Goal: Task Accomplishment & Management: Complete application form

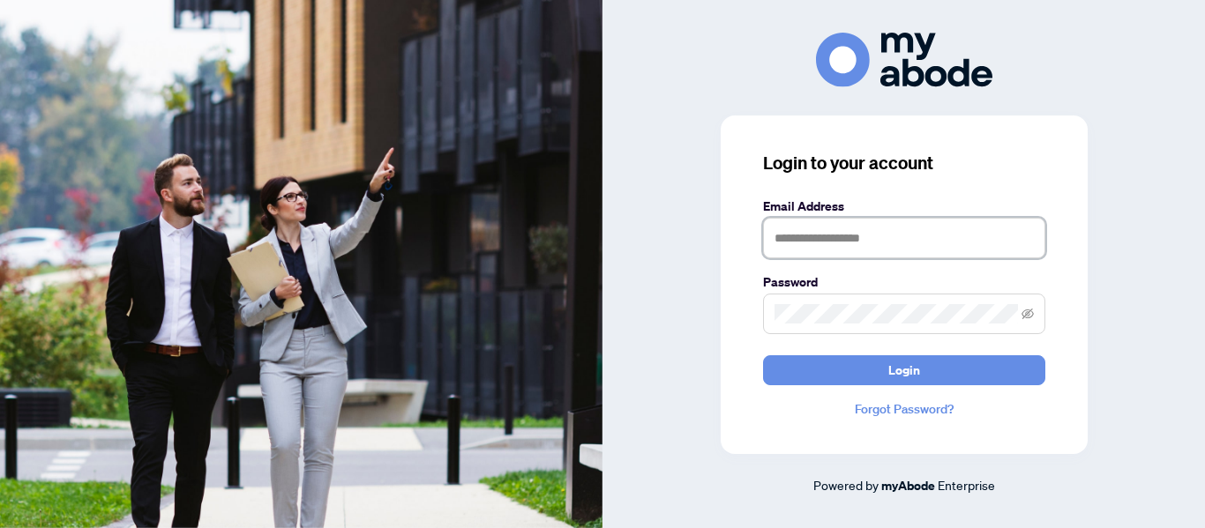
click at [815, 256] on input "text" at bounding box center [904, 238] width 282 height 41
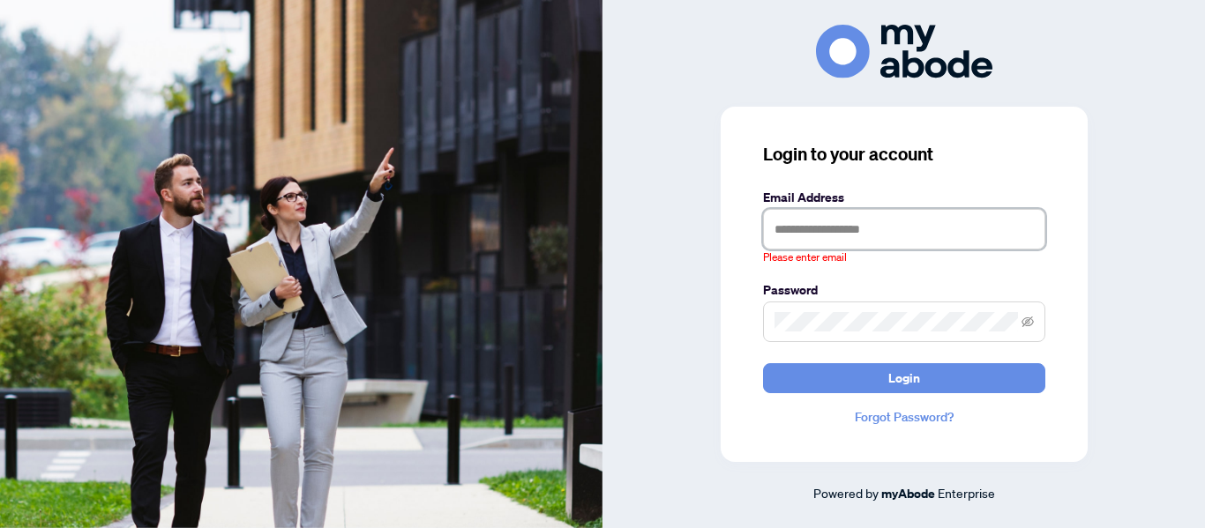
type input "**********"
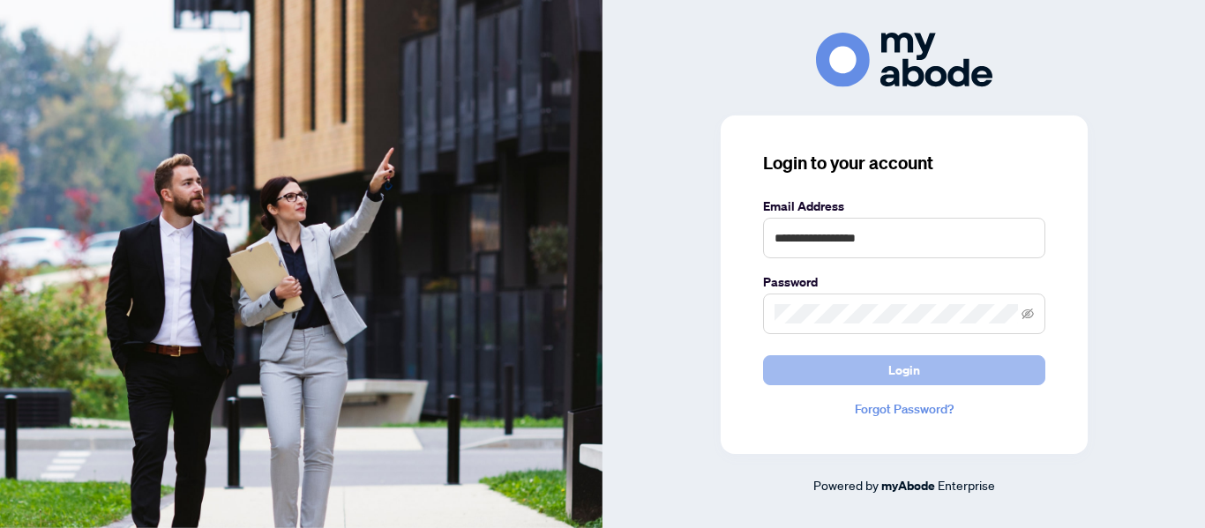
click at [860, 375] on button "Login" at bounding box center [904, 371] width 282 height 30
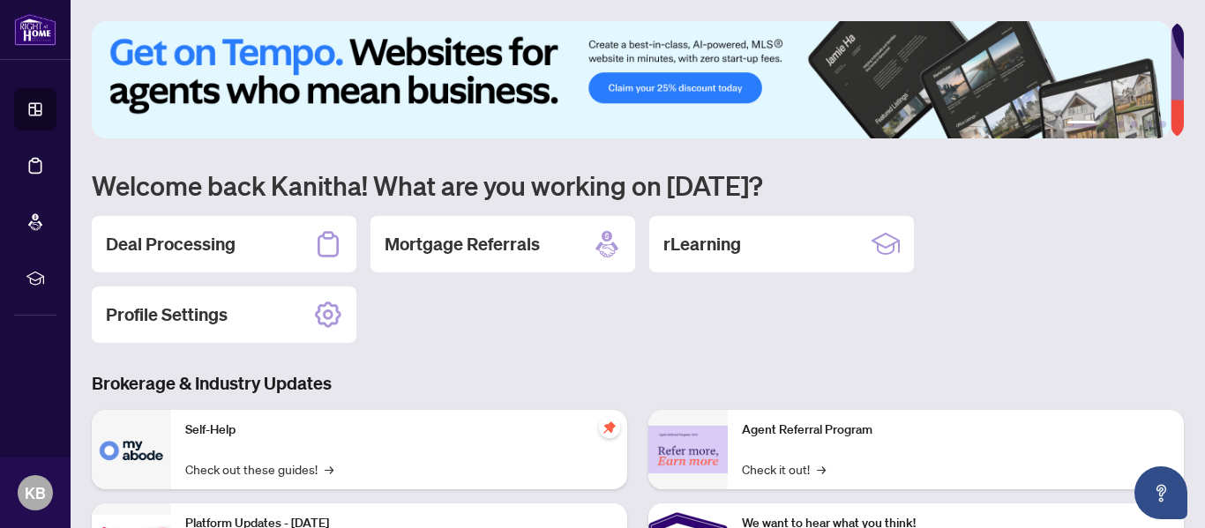
click at [158, 240] on h2 "Deal Processing" at bounding box center [171, 244] width 130 height 25
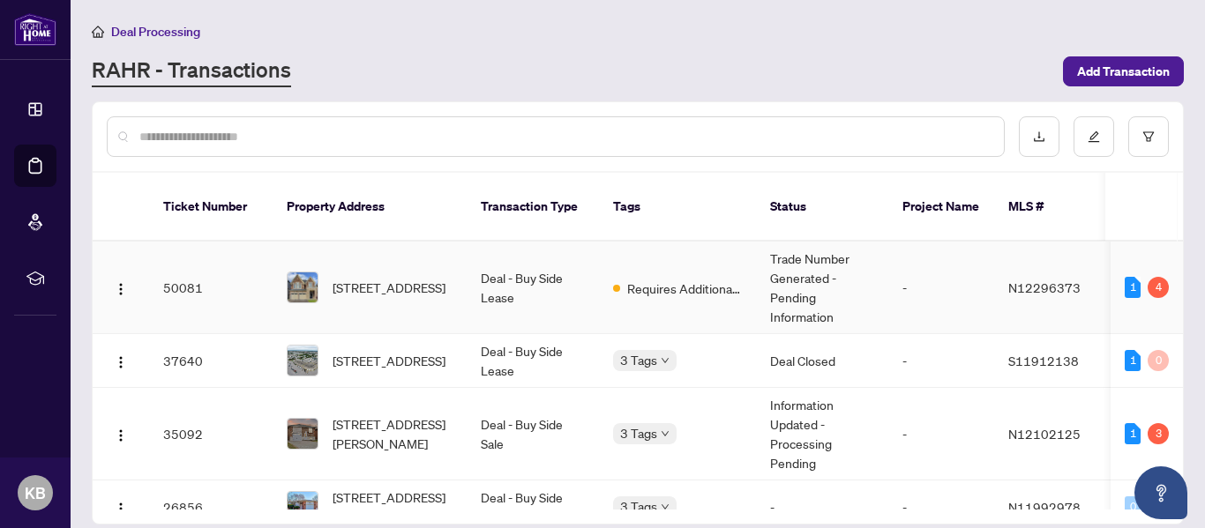
click at [642, 251] on td "Requires Additional Docs" at bounding box center [677, 288] width 157 height 93
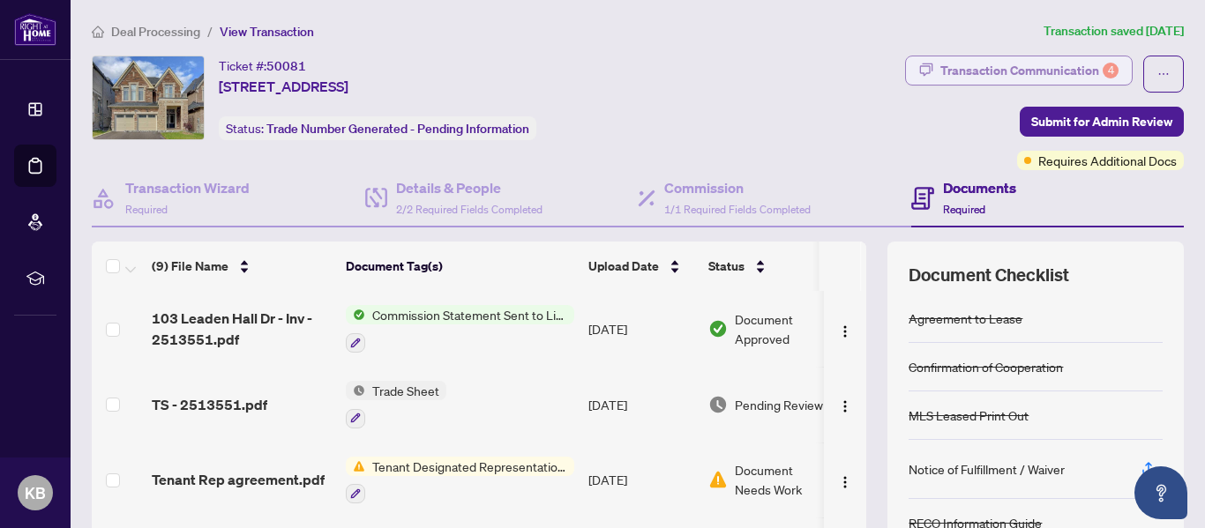
click at [1052, 64] on div "Transaction Communication 4" at bounding box center [1029, 70] width 178 height 28
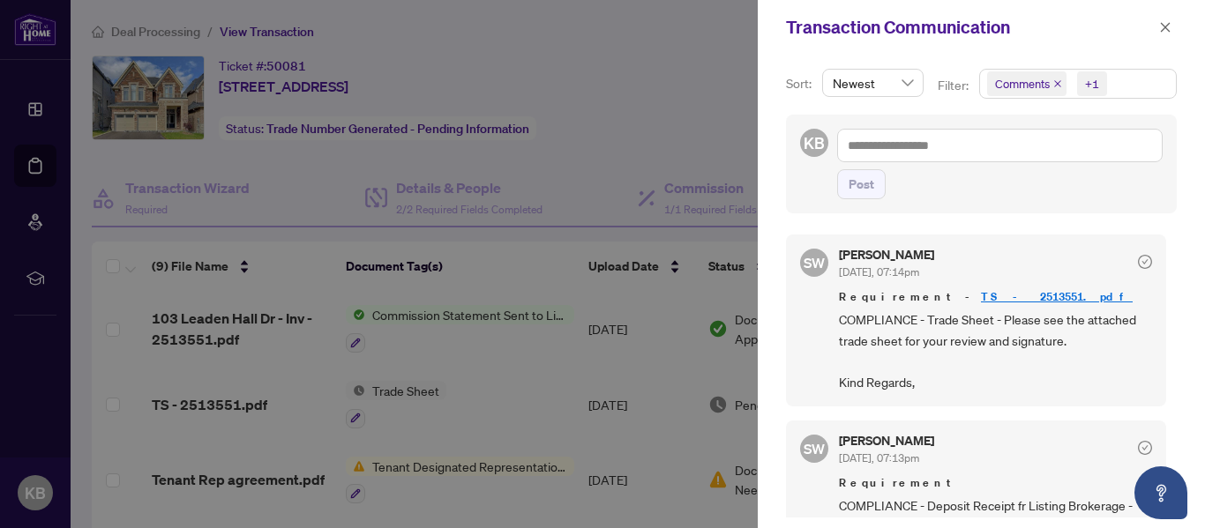
click at [981, 292] on link "TS - 2513551.pdf" at bounding box center [1057, 296] width 152 height 15
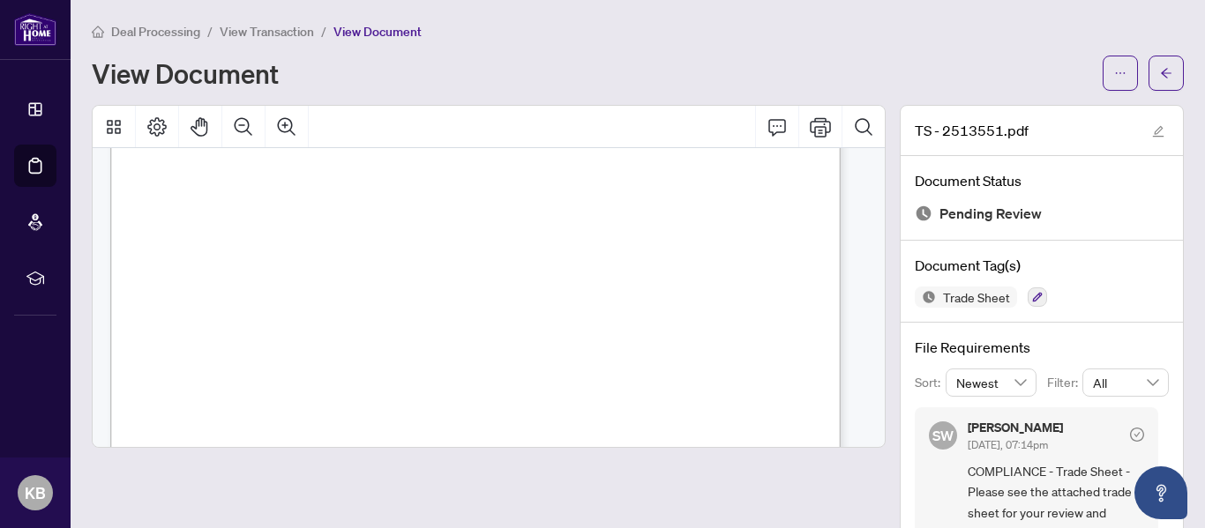
scroll to position [618, 0]
click at [1114, 62] on span "button" at bounding box center [1120, 73] width 12 height 28
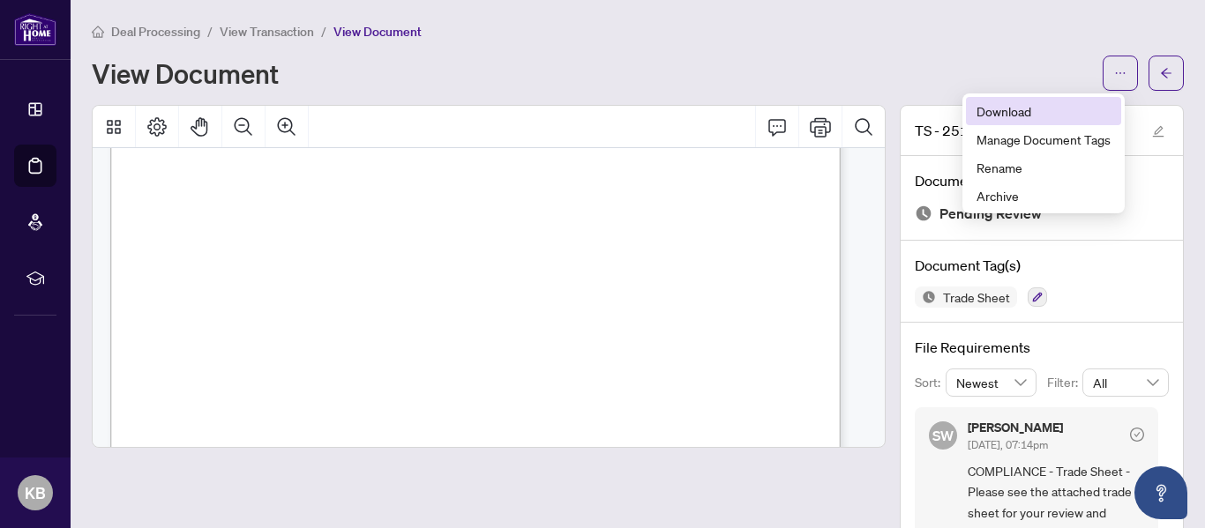
click at [1004, 116] on span "Download" at bounding box center [1044, 110] width 134 height 19
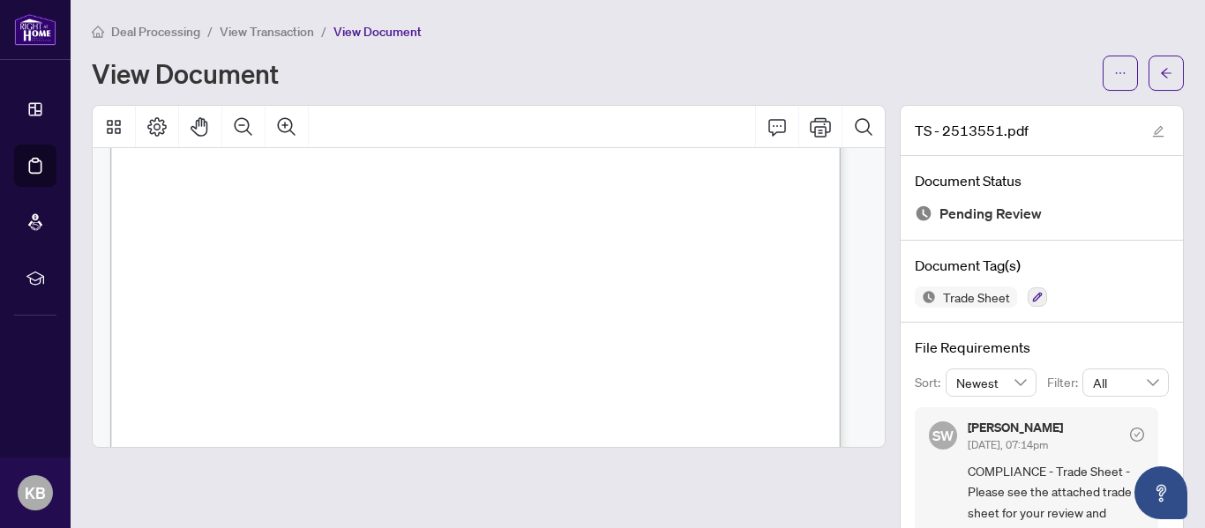
click at [102, 201] on div at bounding box center [467, 12] width 748 height 963
drag, startPoint x: 678, startPoint y: 134, endPoint x: 656, endPoint y: 139, distance: 21.6
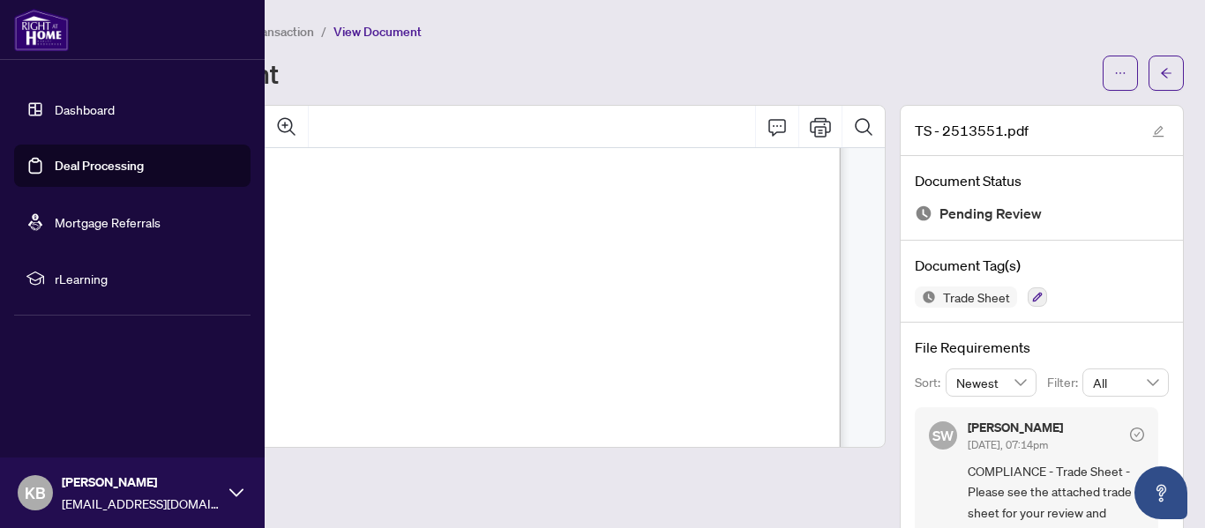
click at [72, 109] on link "Dashboard" at bounding box center [85, 109] width 60 height 16
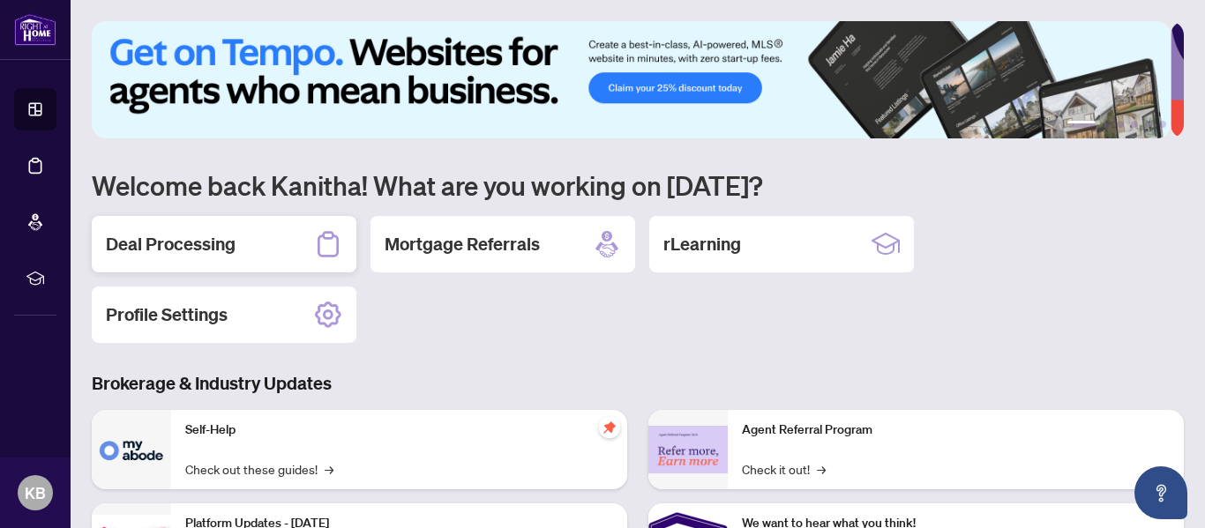
click at [292, 239] on div "Deal Processing" at bounding box center [224, 244] width 265 height 56
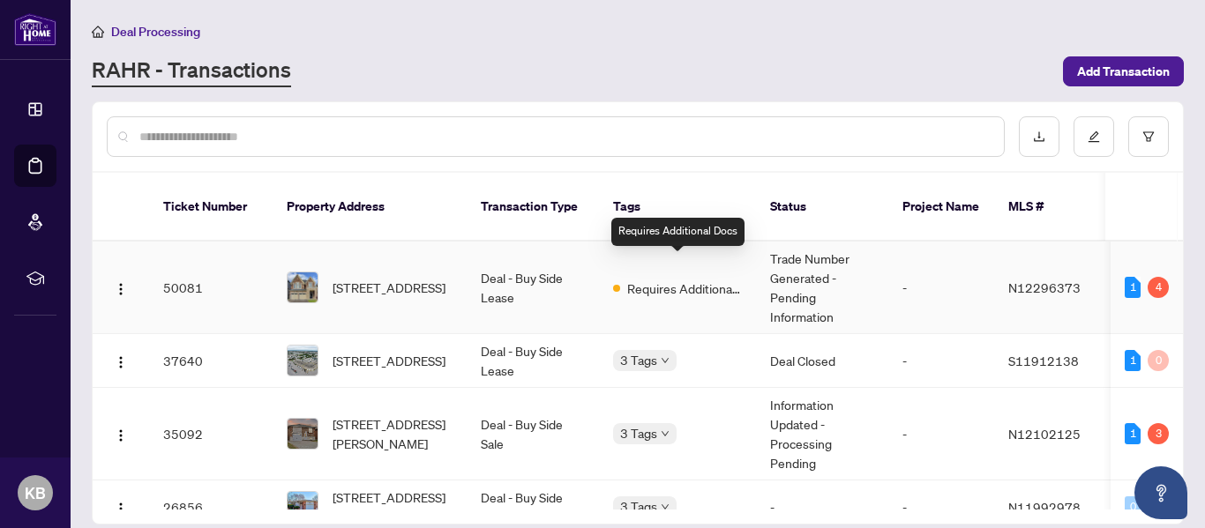
click at [667, 279] on span "Requires Additional Docs" at bounding box center [684, 288] width 115 height 19
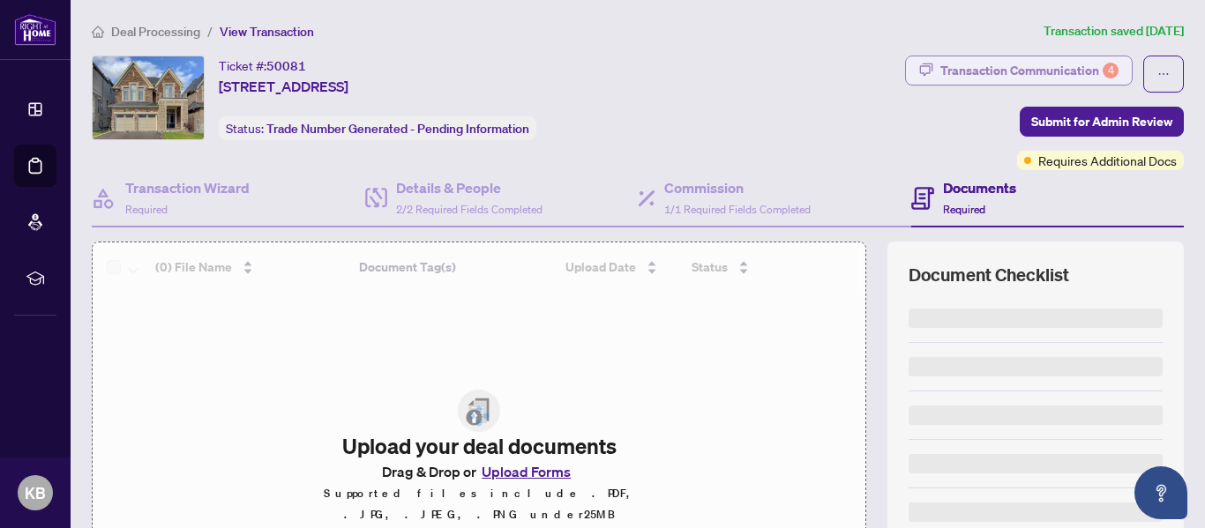
click at [1052, 77] on div "Transaction Communication 4" at bounding box center [1029, 70] width 178 height 28
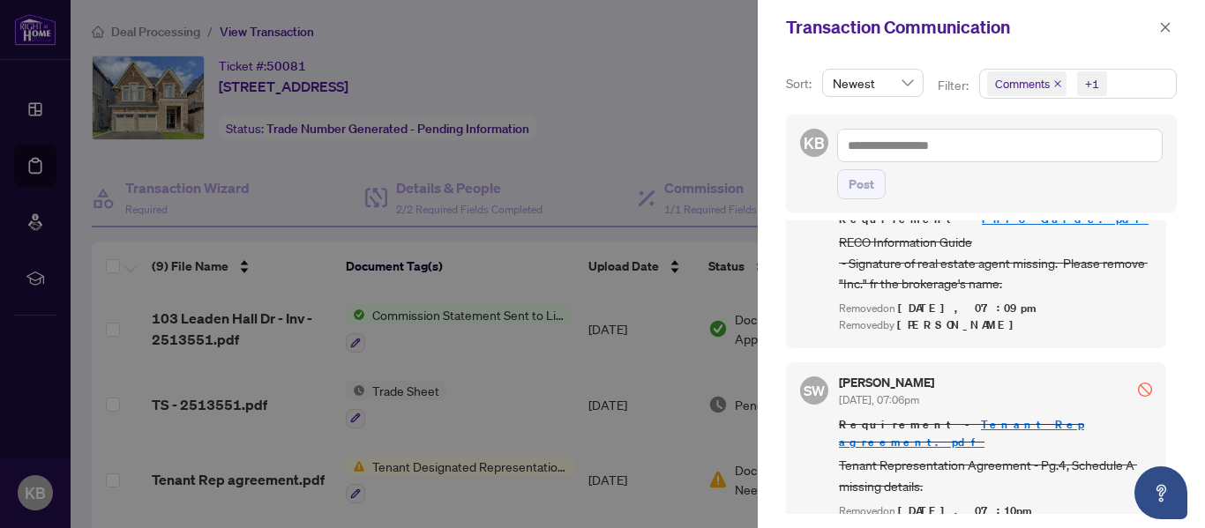
scroll to position [753, 0]
click at [678, 104] on div at bounding box center [602, 264] width 1205 height 528
click at [708, 118] on div at bounding box center [602, 264] width 1205 height 528
click at [1163, 27] on icon "close" at bounding box center [1165, 27] width 12 height 12
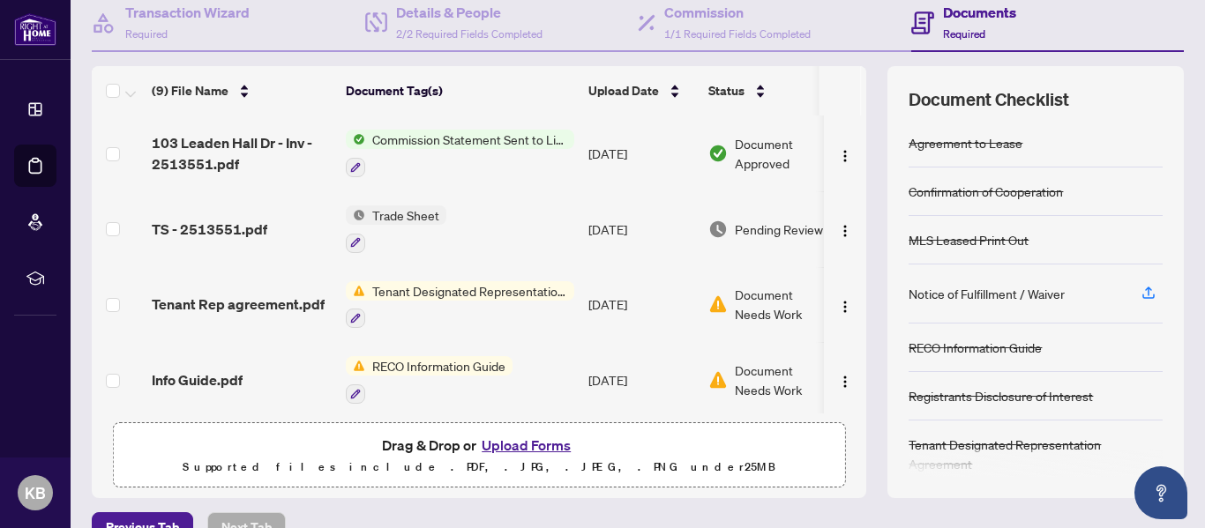
scroll to position [176, 0]
click at [423, 296] on span "Tenant Designated Representation Agreement" at bounding box center [469, 290] width 209 height 19
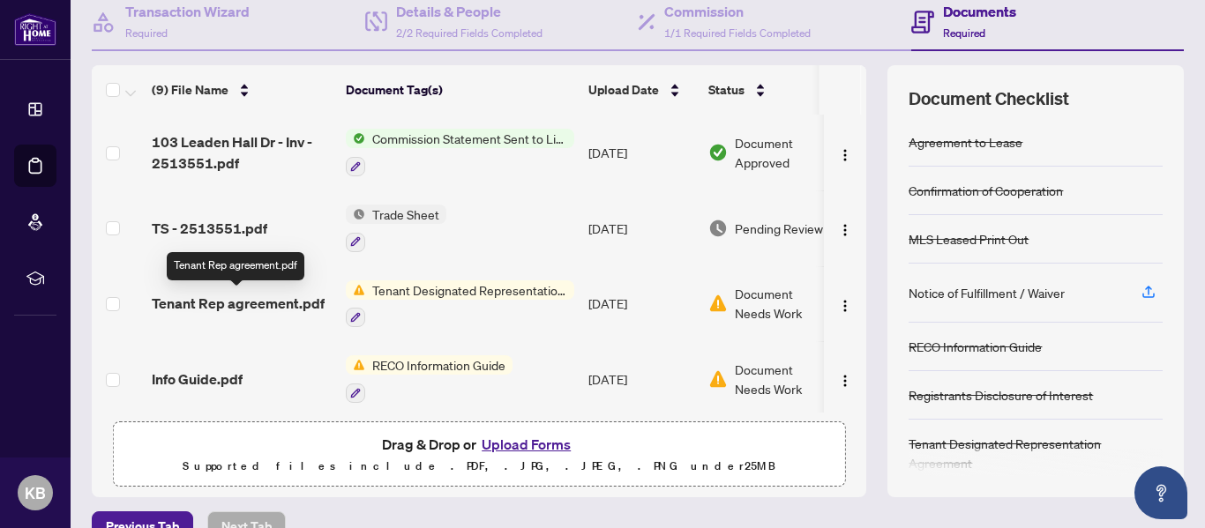
click at [273, 305] on span "Tenant Rep agreement.pdf" at bounding box center [238, 303] width 173 height 21
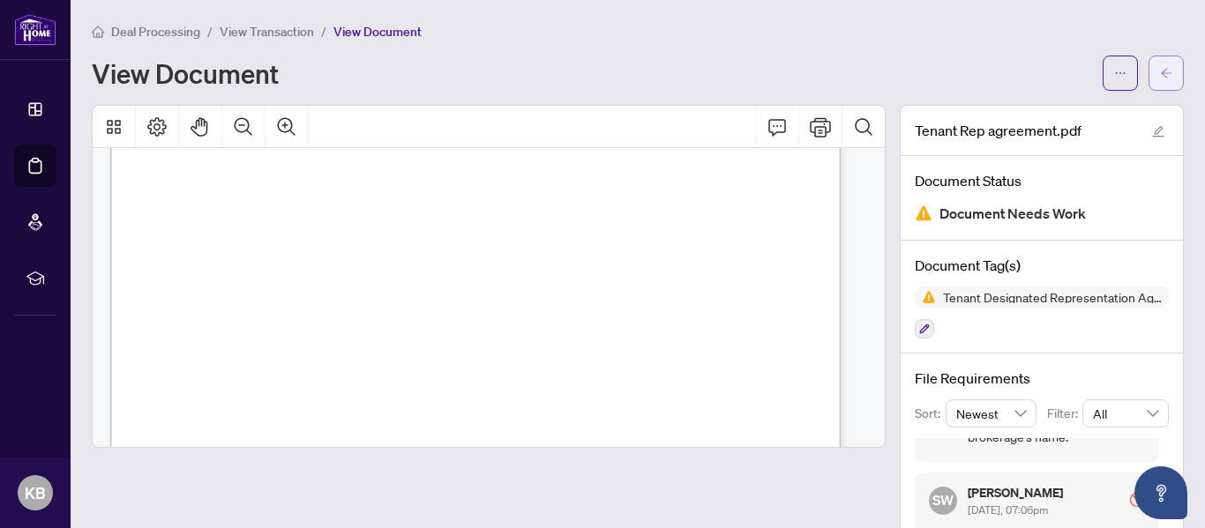
click at [1161, 73] on icon "arrow-left" at bounding box center [1166, 73] width 11 height 10
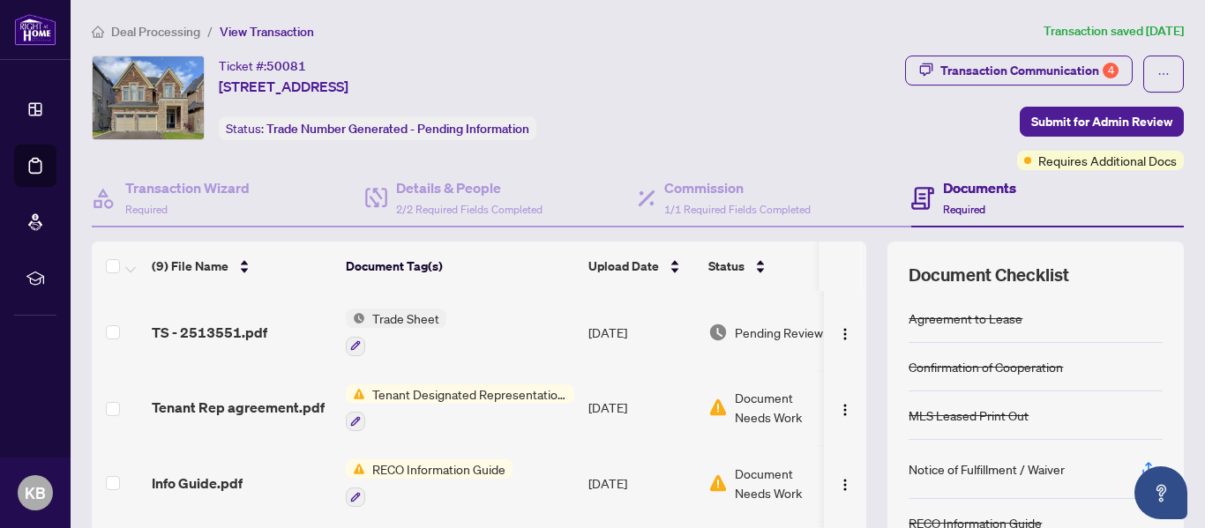
scroll to position [176, 0]
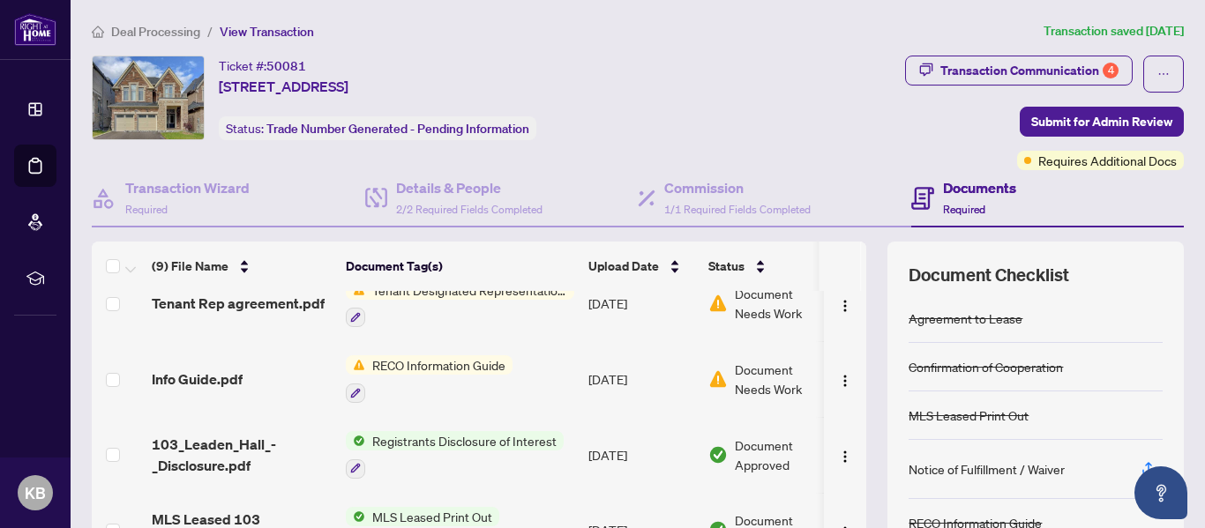
click at [520, 366] on td "RECO Information Guide" at bounding box center [460, 379] width 243 height 76
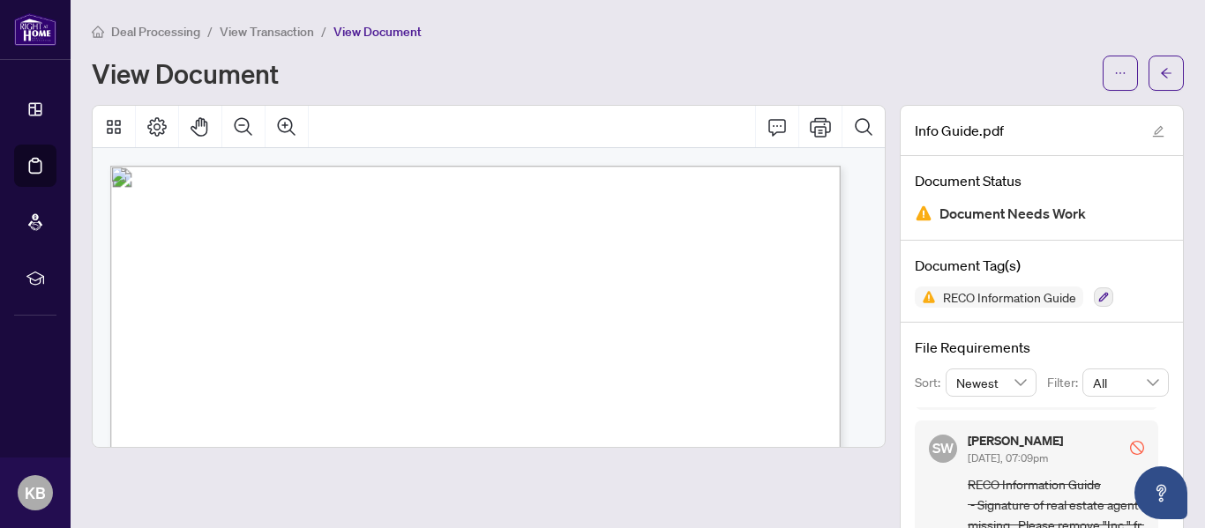
click at [715, 80] on div "View Document" at bounding box center [592, 73] width 1000 height 28
click at [1160, 72] on icon "arrow-left" at bounding box center [1166, 73] width 12 height 12
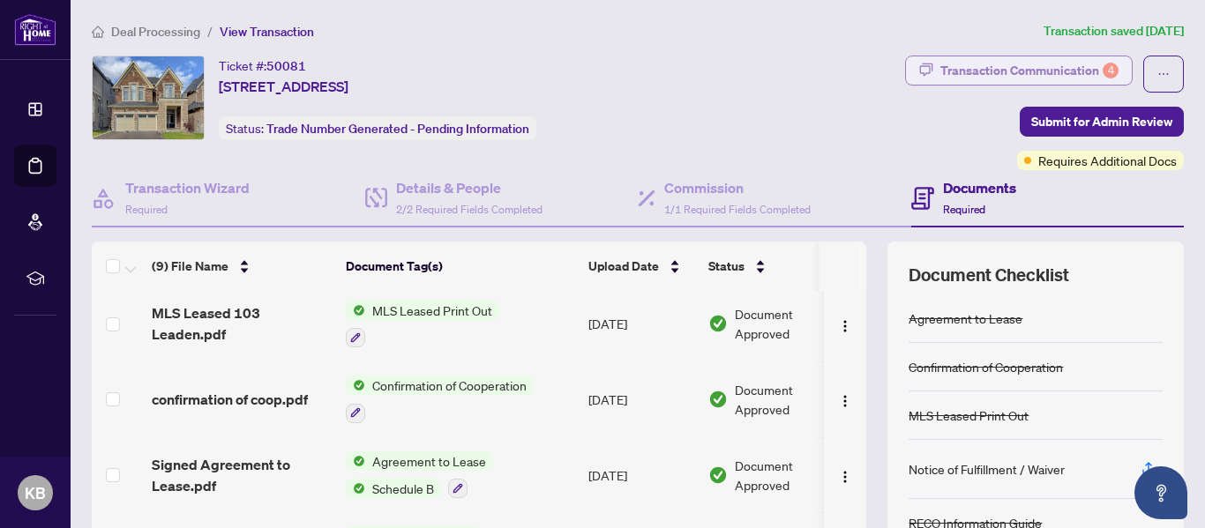
click at [951, 57] on div "Transaction Communication 4" at bounding box center [1029, 70] width 178 height 28
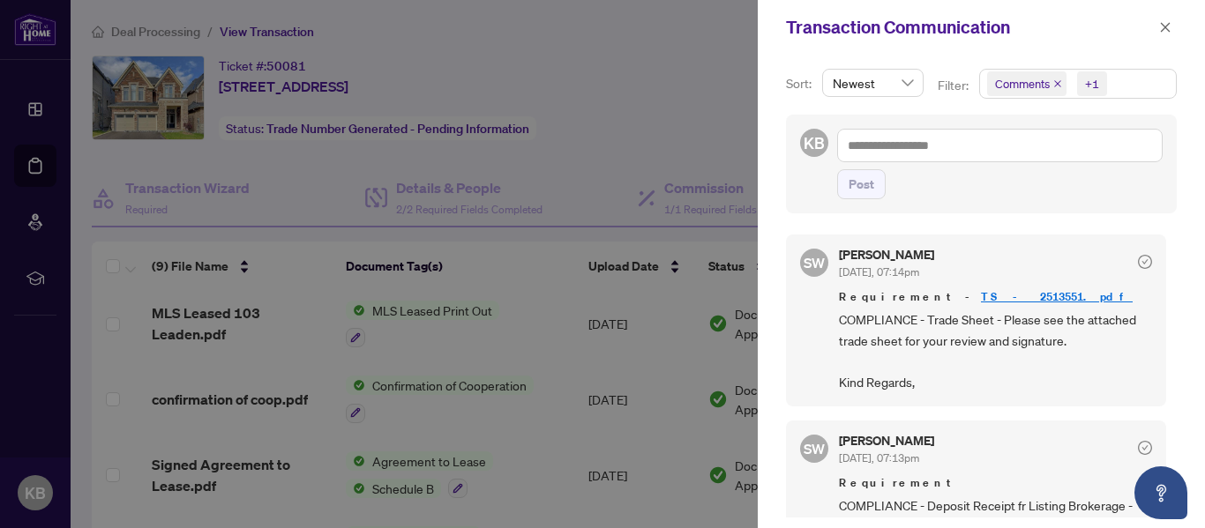
click at [488, 57] on div at bounding box center [602, 264] width 1205 height 528
drag, startPoint x: 1168, startPoint y: 21, endPoint x: 1050, endPoint y: 33, distance: 118.8
click at [1169, 21] on icon "close" at bounding box center [1165, 27] width 12 height 12
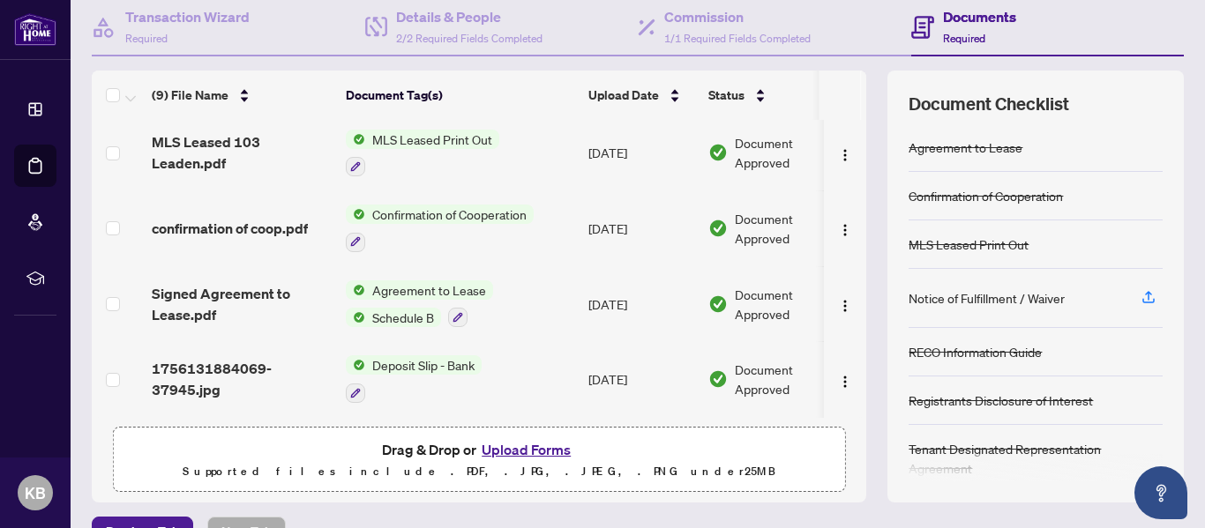
scroll to position [210, 0]
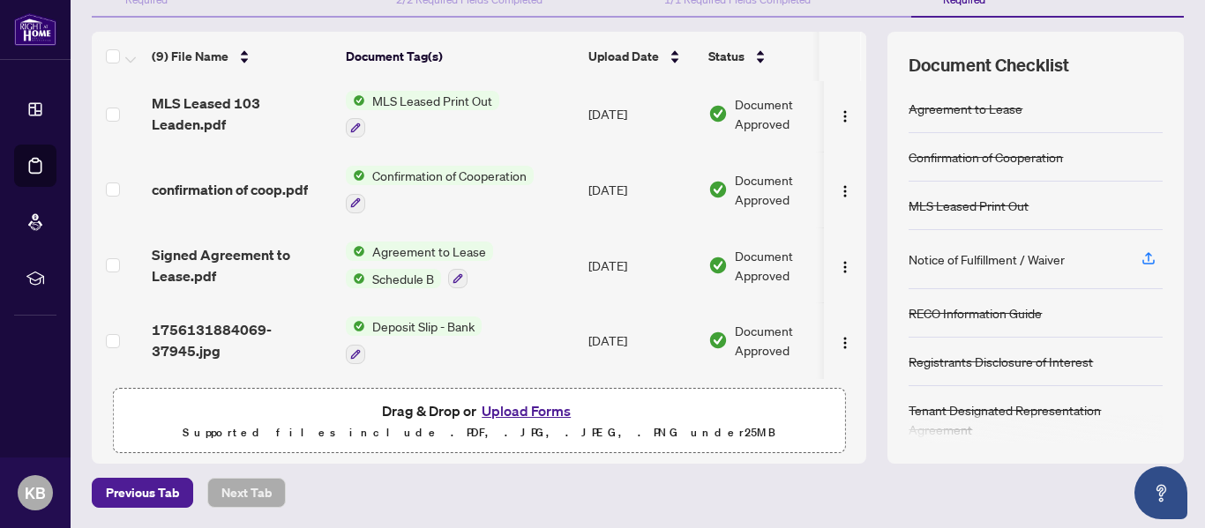
click at [495, 412] on button "Upload Forms" at bounding box center [526, 411] width 100 height 23
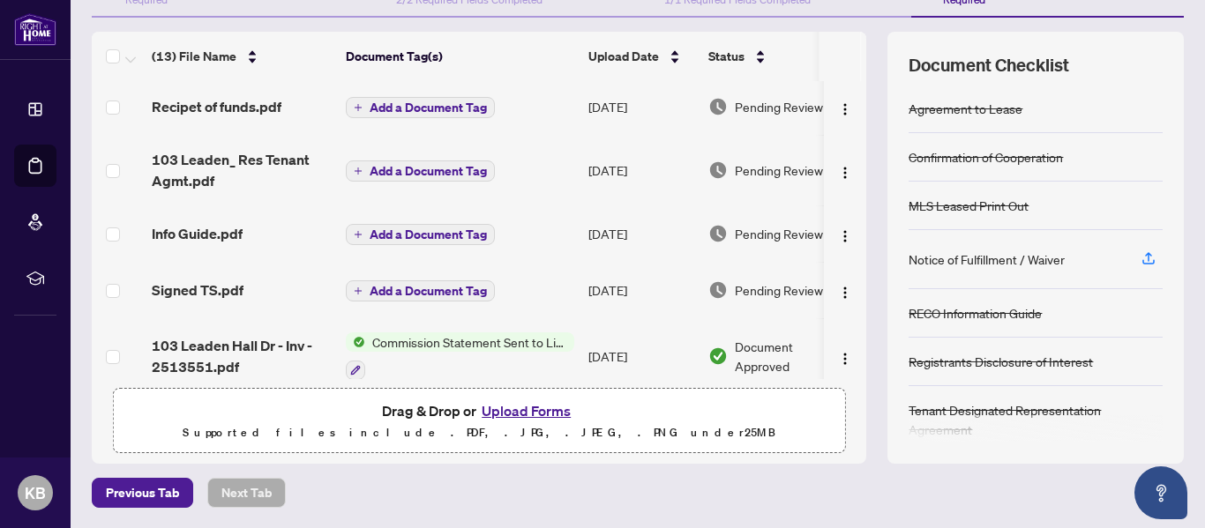
scroll to position [0, 0]
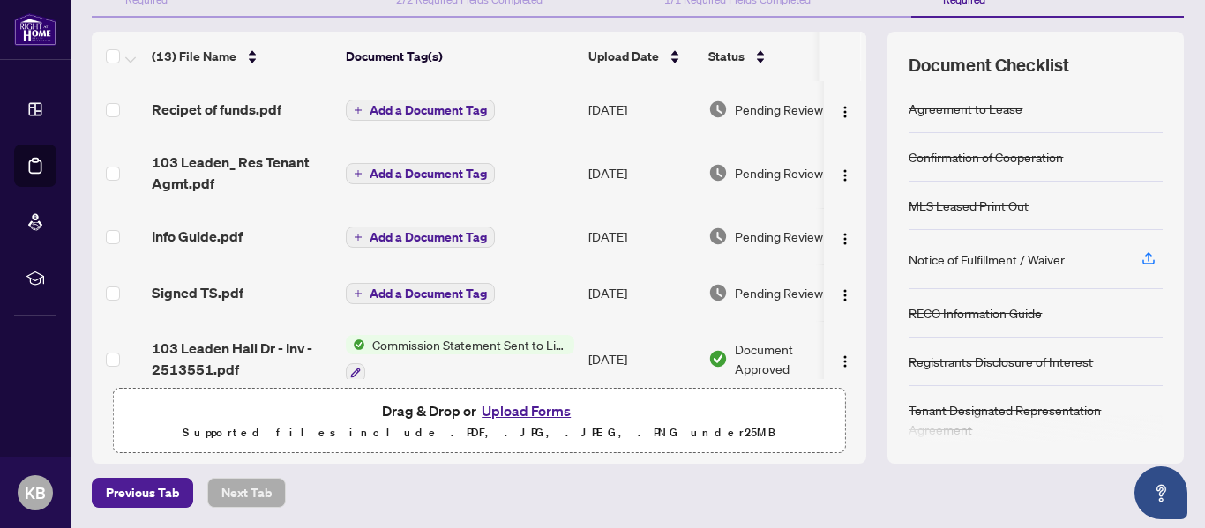
click at [427, 113] on span "Add a Document Tag" at bounding box center [428, 110] width 117 height 12
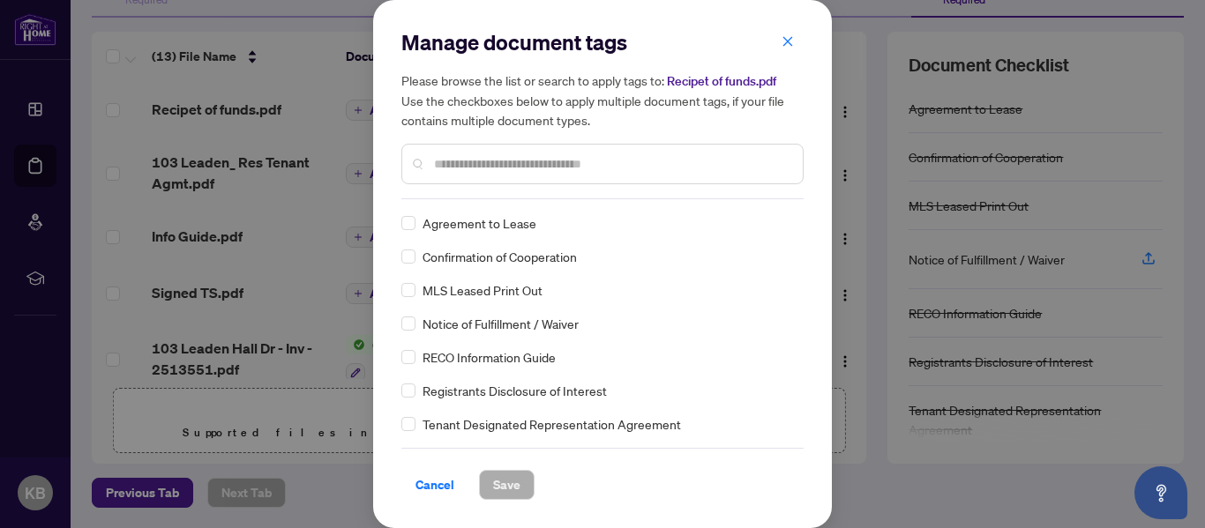
click at [467, 165] on input "text" at bounding box center [611, 163] width 355 height 19
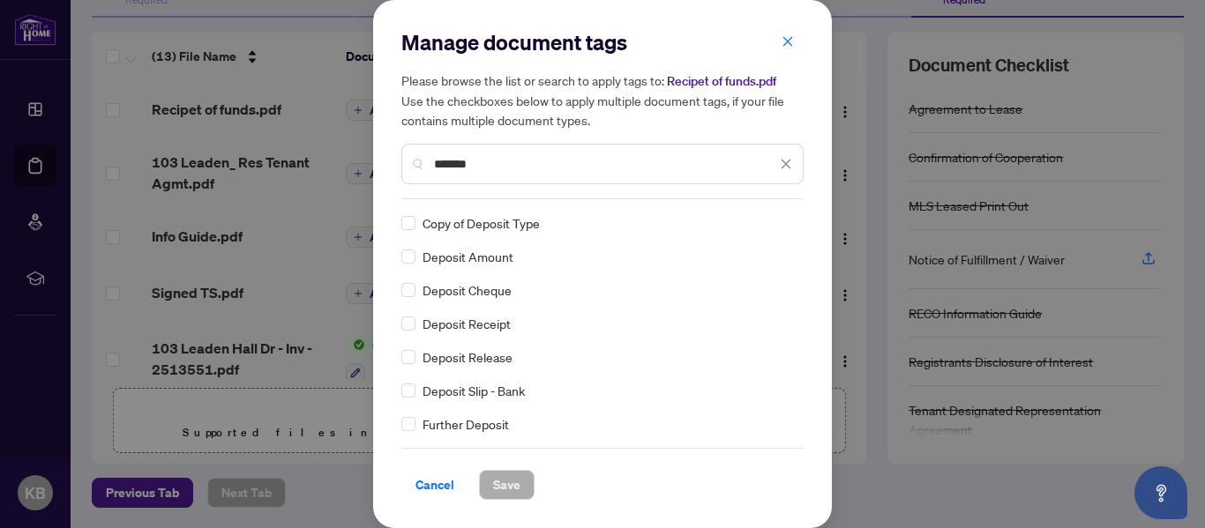
type input "*******"
click at [416, 325] on div "Deposit Receipt" at bounding box center [597, 323] width 392 height 19
click at [515, 485] on span "Save" at bounding box center [506, 485] width 27 height 28
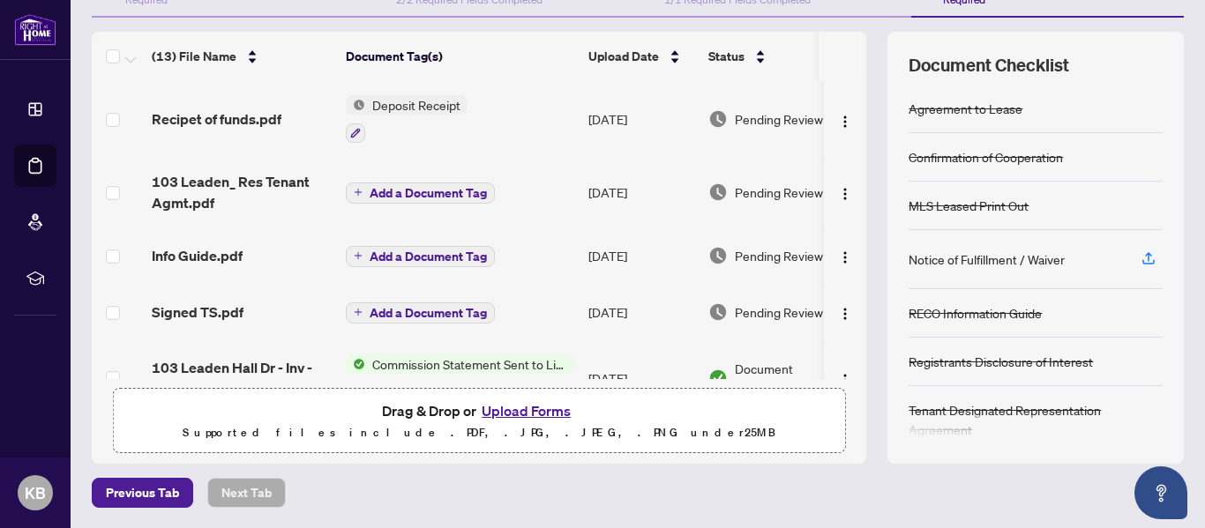
click at [403, 193] on span "Add a Document Tag" at bounding box center [428, 193] width 117 height 12
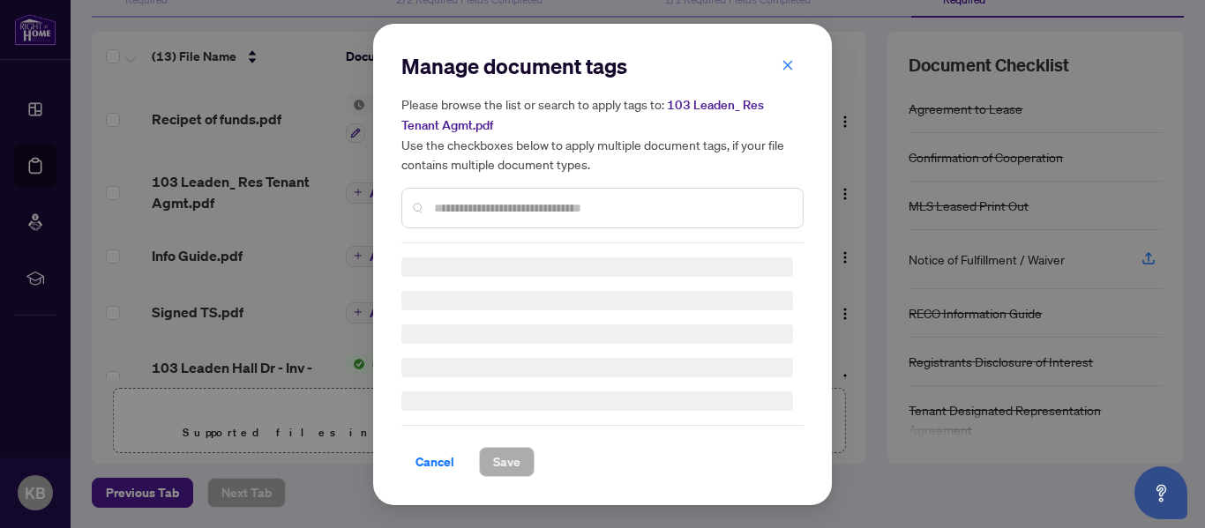
click at [440, 206] on div "Manage document tags Please browse the list or search to apply tags to: 103 Lea…" at bounding box center [602, 147] width 402 height 191
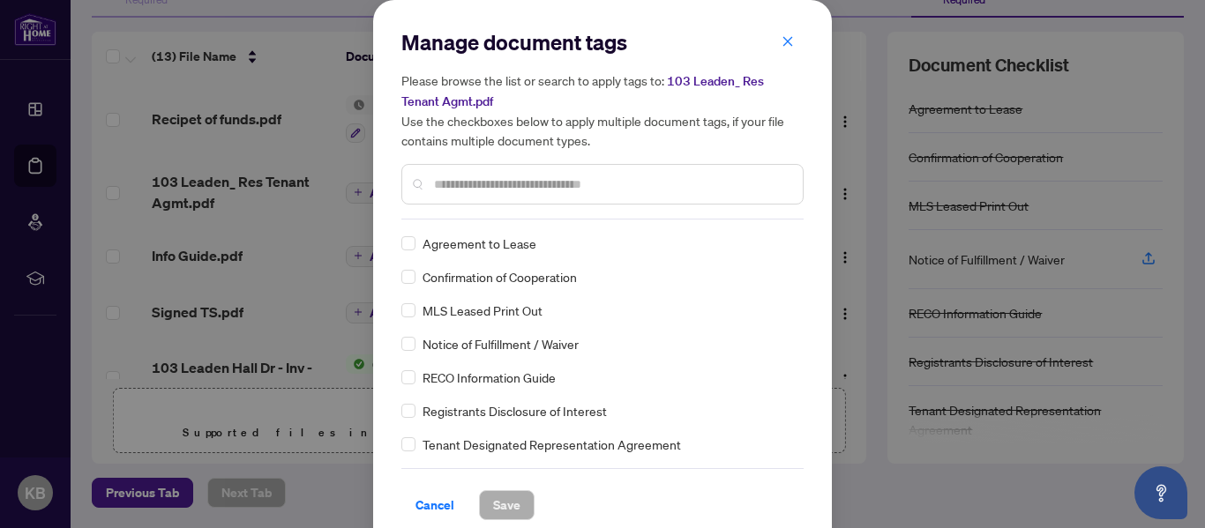
click at [468, 179] on input "text" at bounding box center [611, 184] width 355 height 19
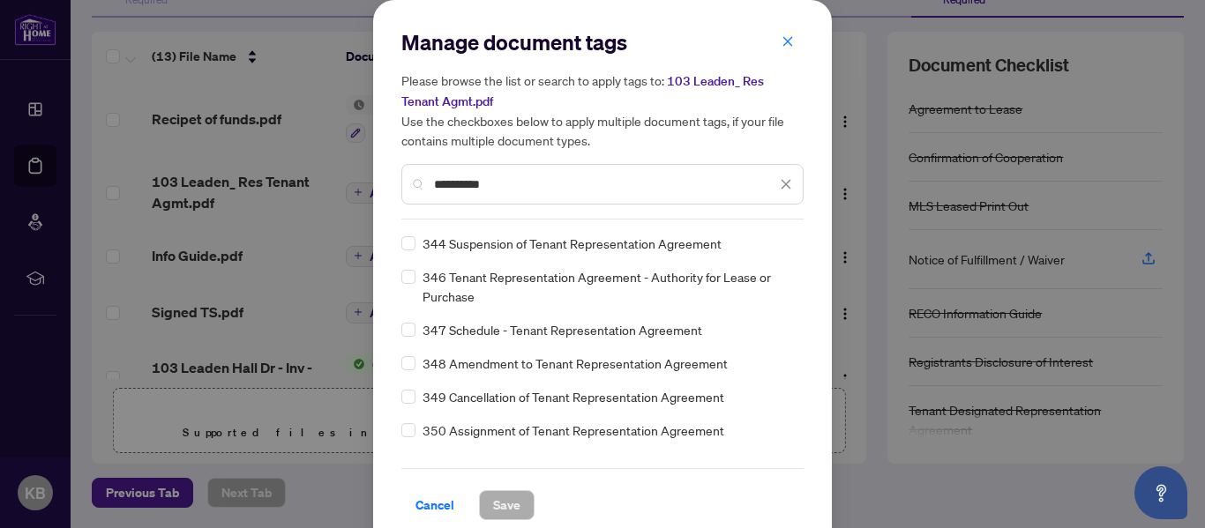
type input "**********"
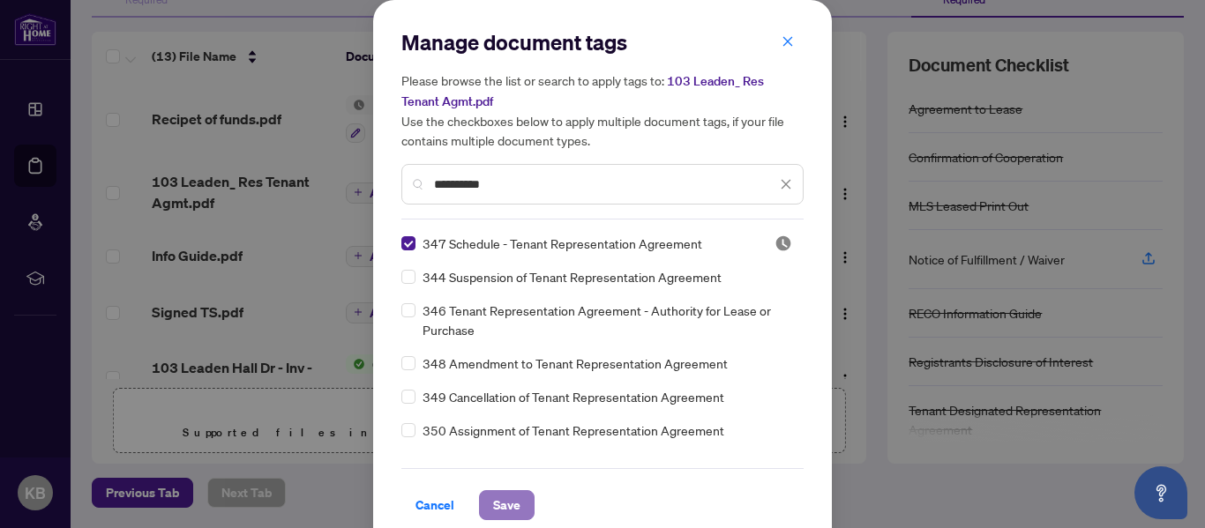
click at [505, 497] on span "Save" at bounding box center [506, 505] width 27 height 28
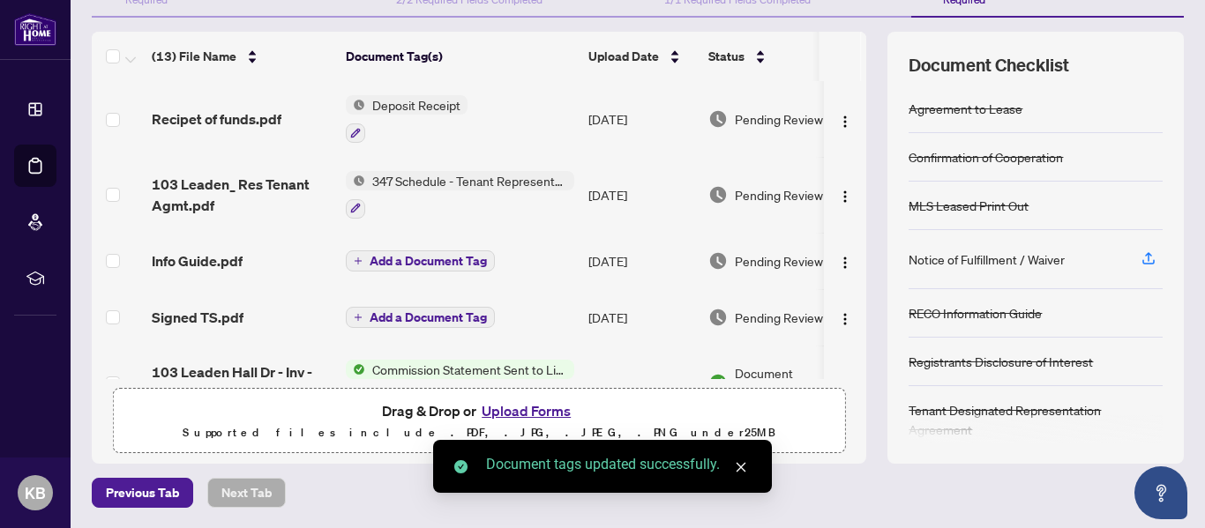
click at [423, 264] on span "Add a Document Tag" at bounding box center [428, 261] width 117 height 12
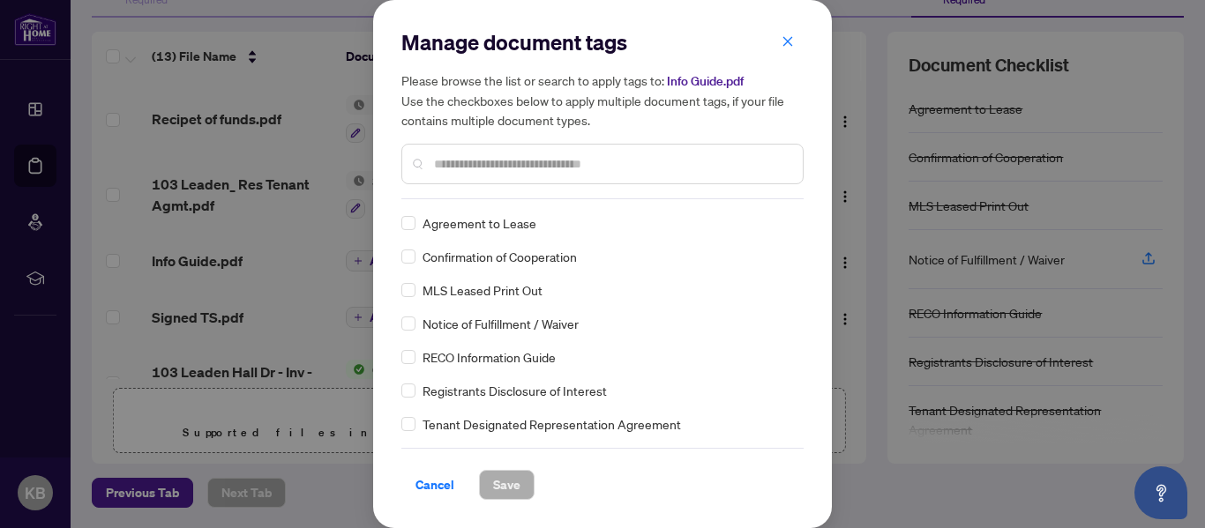
click at [509, 148] on div at bounding box center [602, 164] width 402 height 41
click at [515, 161] on input "text" at bounding box center [611, 163] width 355 height 19
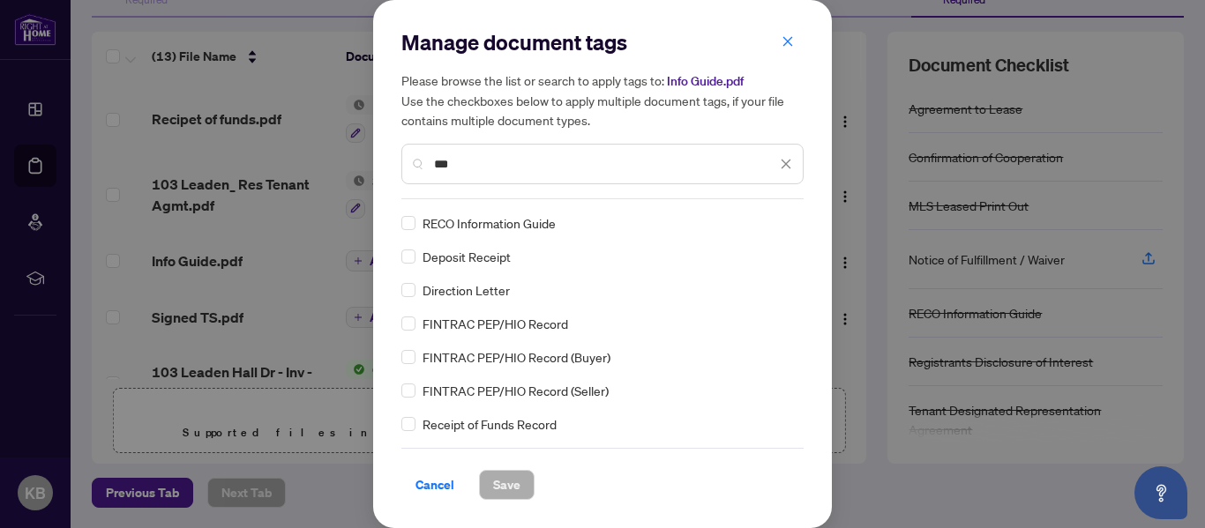
type input "***"
click at [495, 227] on span "RECO Information Guide" at bounding box center [489, 222] width 133 height 19
click at [505, 483] on span "Save" at bounding box center [506, 485] width 27 height 28
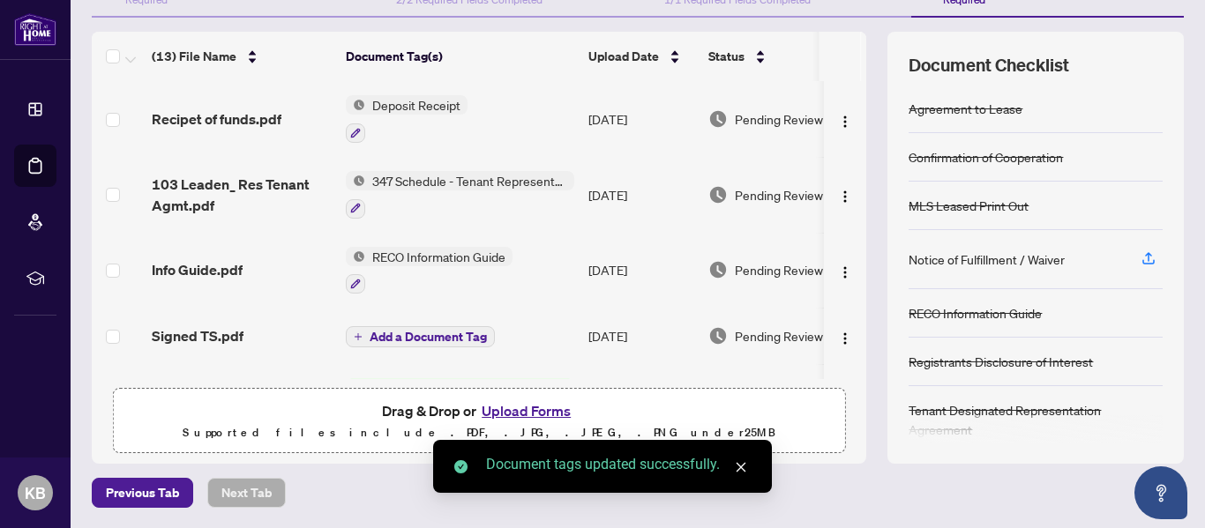
click at [379, 333] on span "Add a Document Tag" at bounding box center [428, 337] width 117 height 12
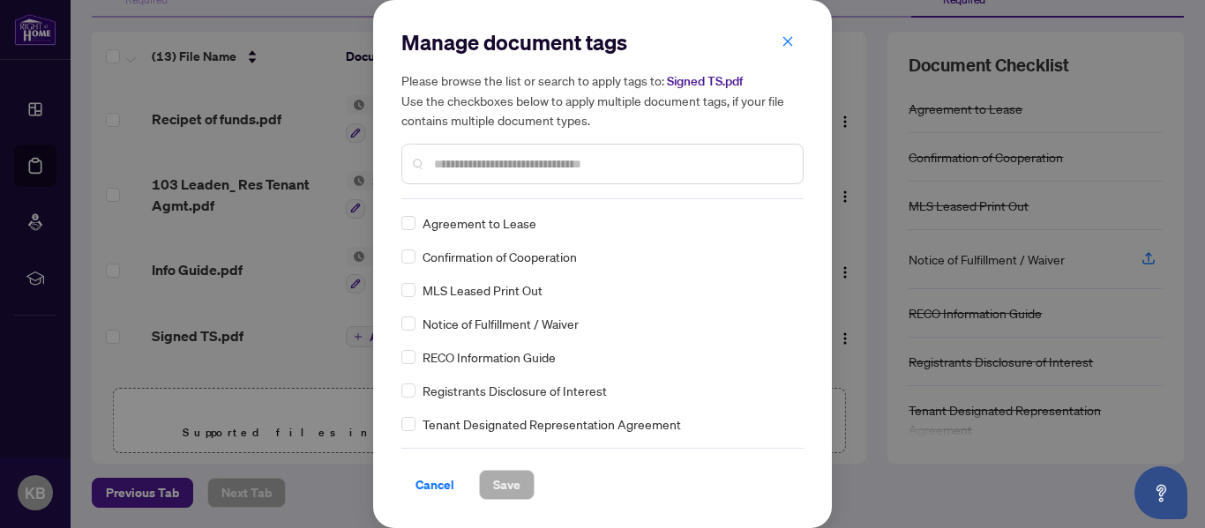
click at [547, 167] on input "text" at bounding box center [611, 163] width 355 height 19
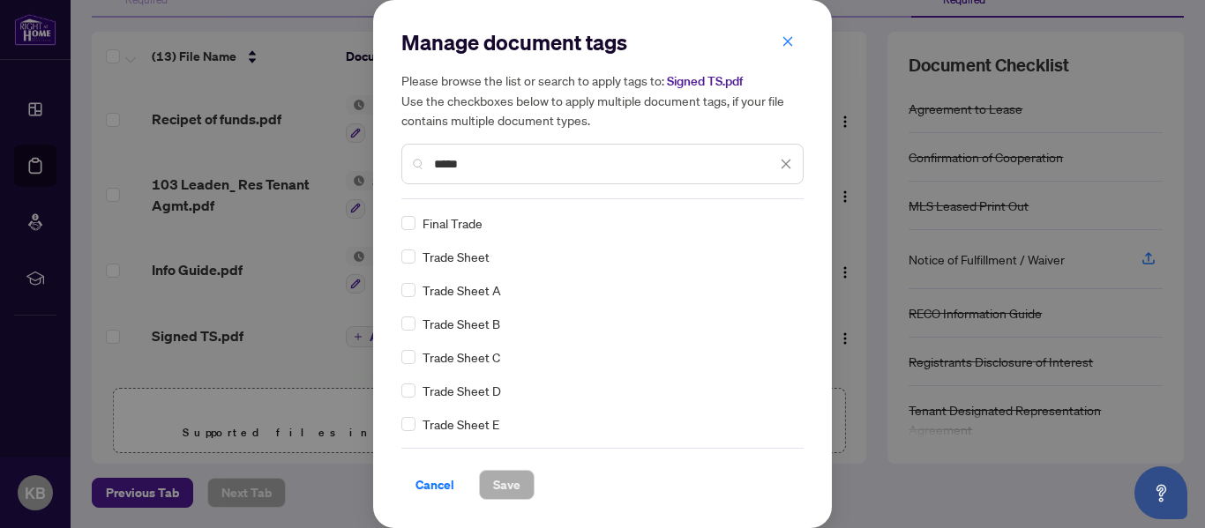
type input "*****"
click at [502, 487] on span "Save" at bounding box center [506, 485] width 27 height 28
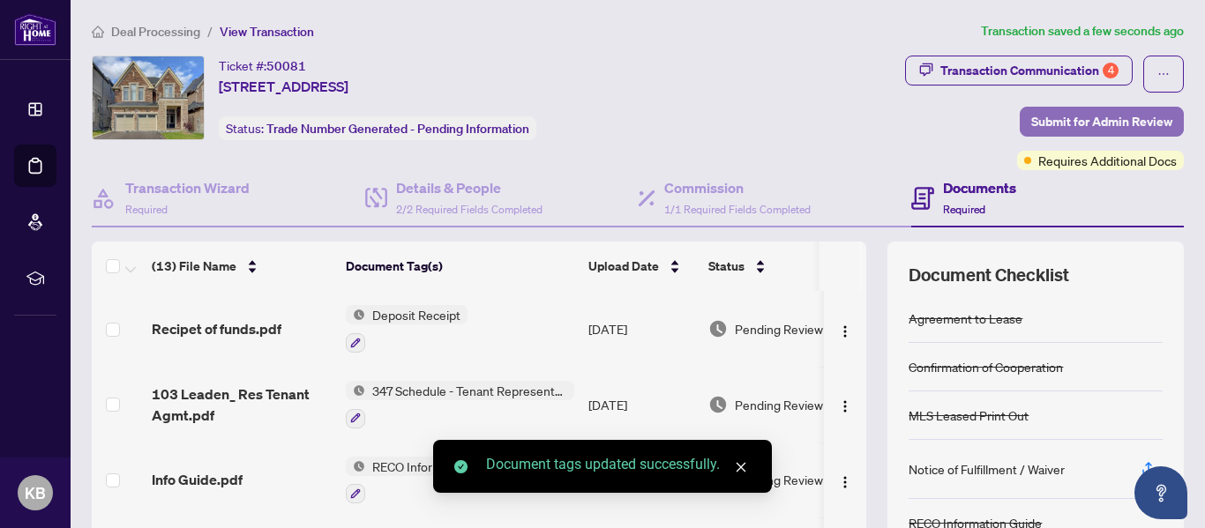
click at [1064, 114] on span "Submit for Admin Review" at bounding box center [1101, 122] width 141 height 28
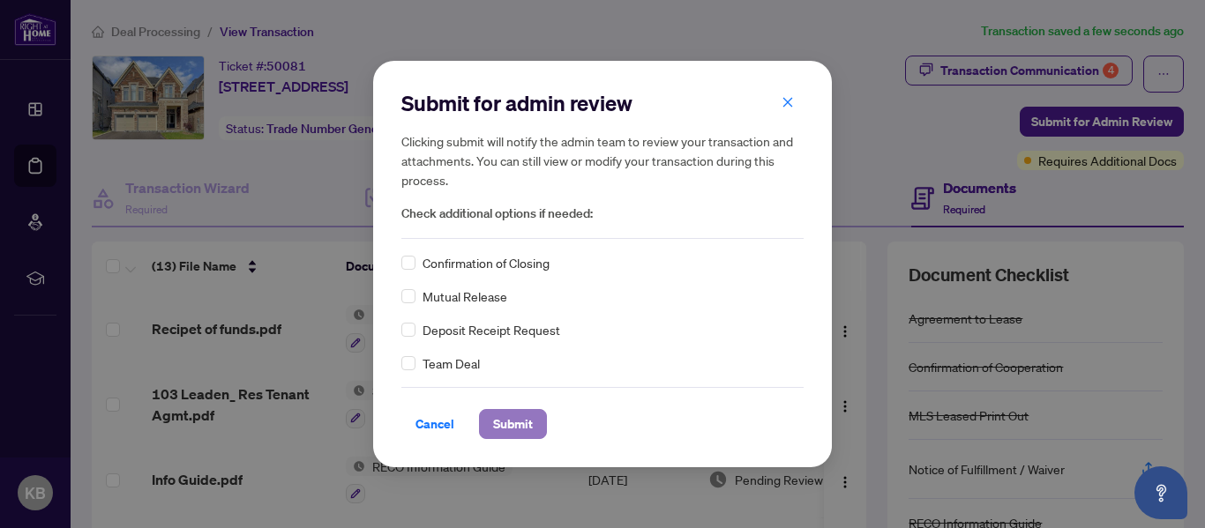
click at [495, 427] on span "Submit" at bounding box center [513, 424] width 40 height 28
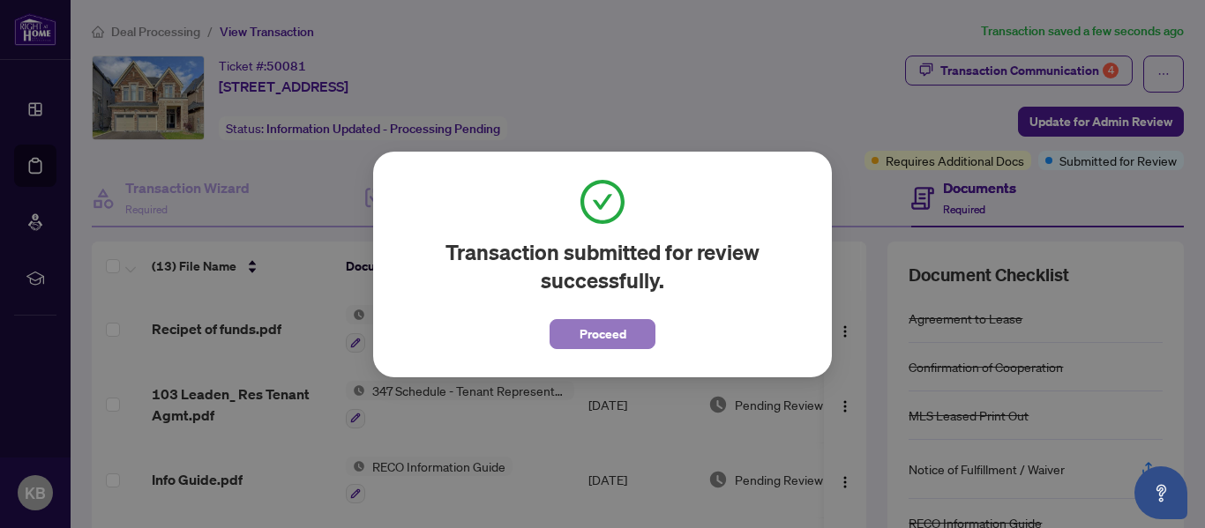
click at [569, 345] on button "Proceed" at bounding box center [603, 334] width 106 height 30
